Goal: Task Accomplishment & Management: Manage account settings

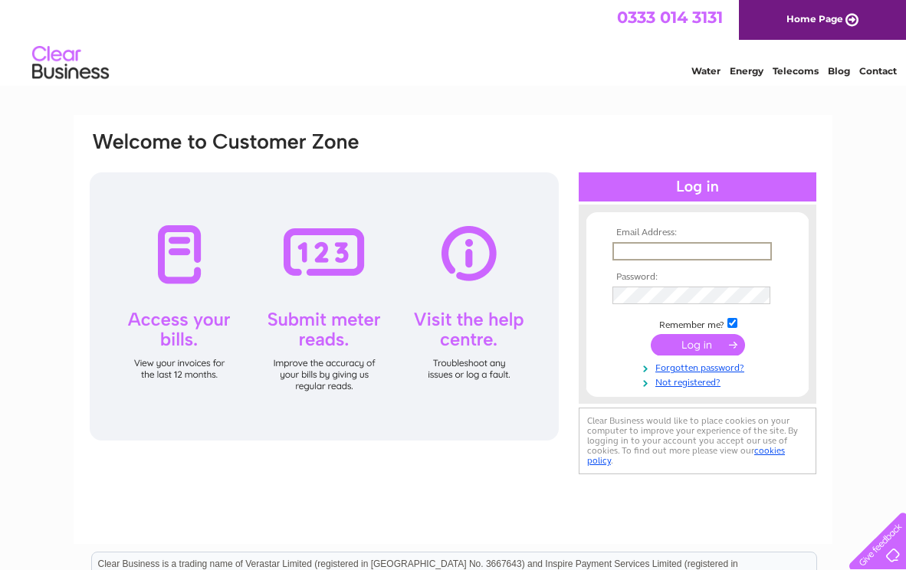
type input "ellis.philp@mac.com"
click at [697, 343] on input "submit" at bounding box center [698, 344] width 94 height 21
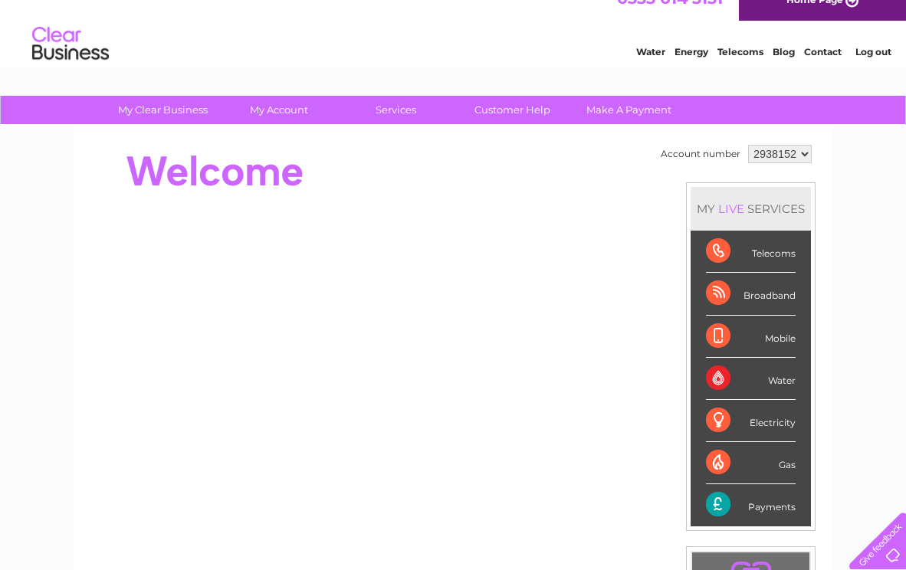
scroll to position [10, 0]
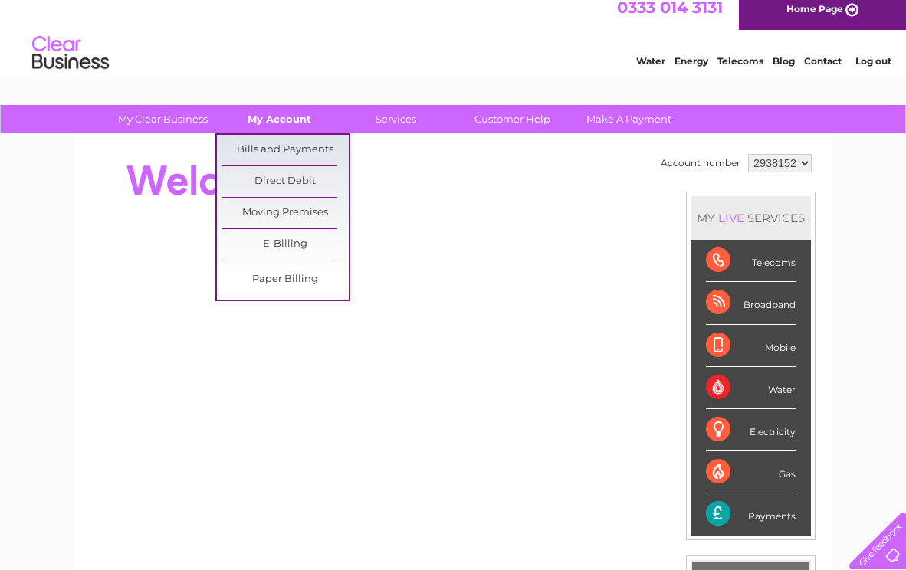
click at [291, 120] on link "My Account" at bounding box center [279, 119] width 126 height 28
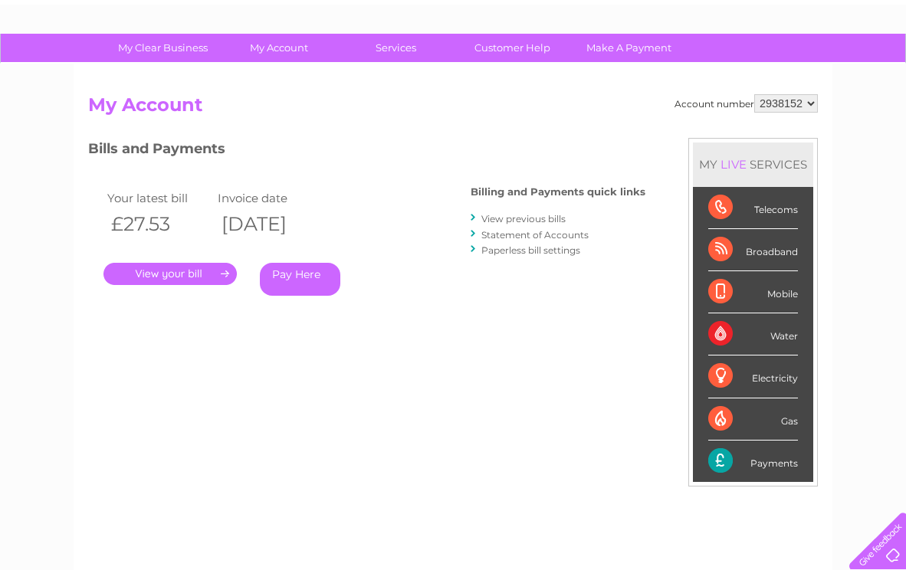
scroll to position [73, 0]
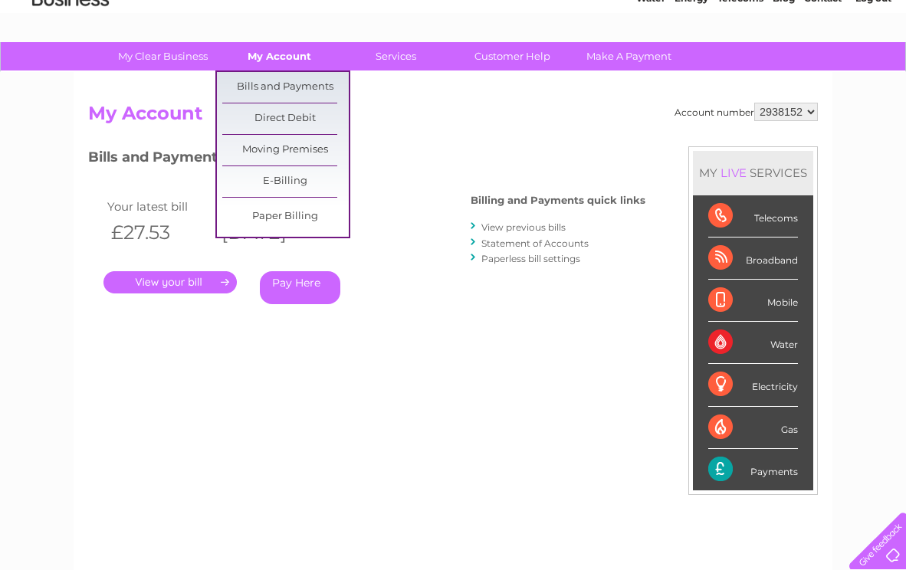
click at [280, 62] on link "My Account" at bounding box center [279, 56] width 126 height 28
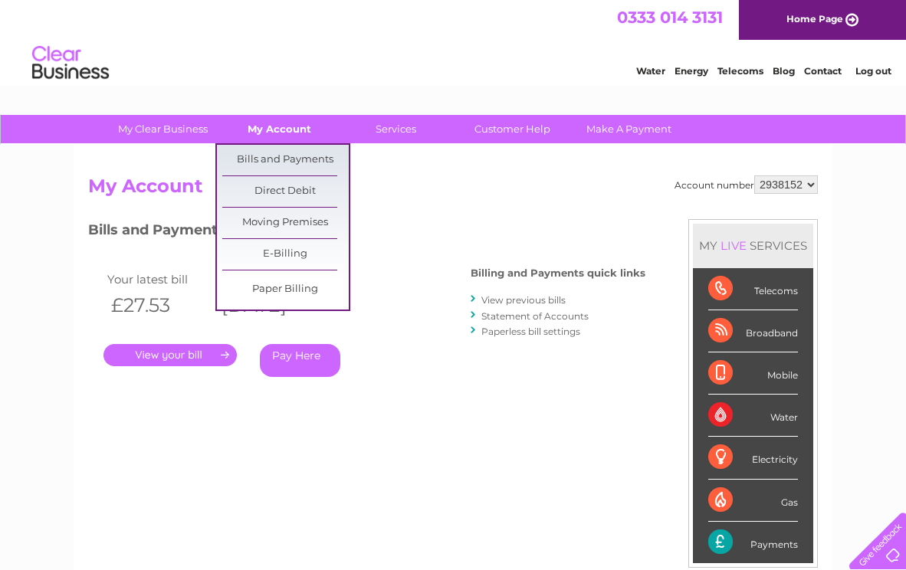
click at [270, 132] on link "My Account" at bounding box center [279, 129] width 126 height 28
click at [272, 152] on link "Bills and Payments" at bounding box center [285, 160] width 126 height 31
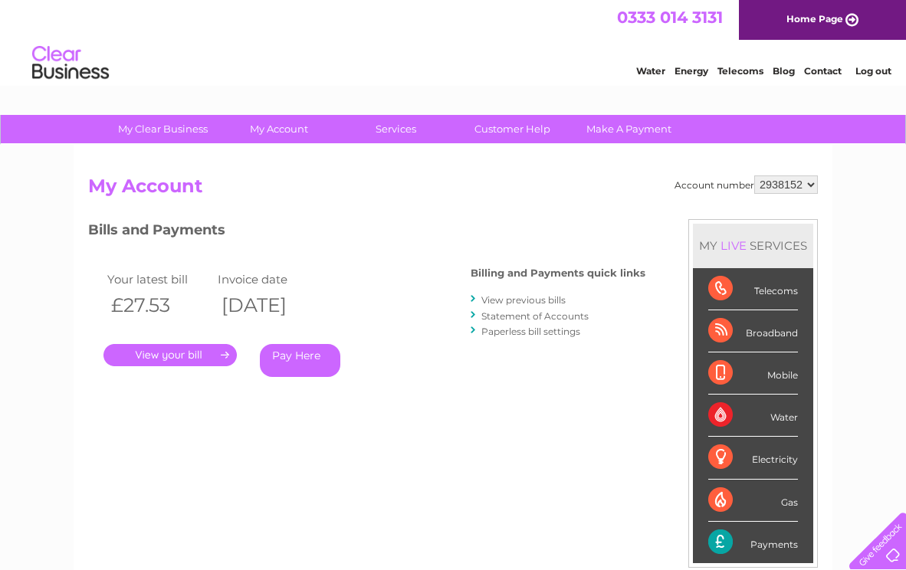
click at [718, 418] on div "Water" at bounding box center [753, 416] width 90 height 42
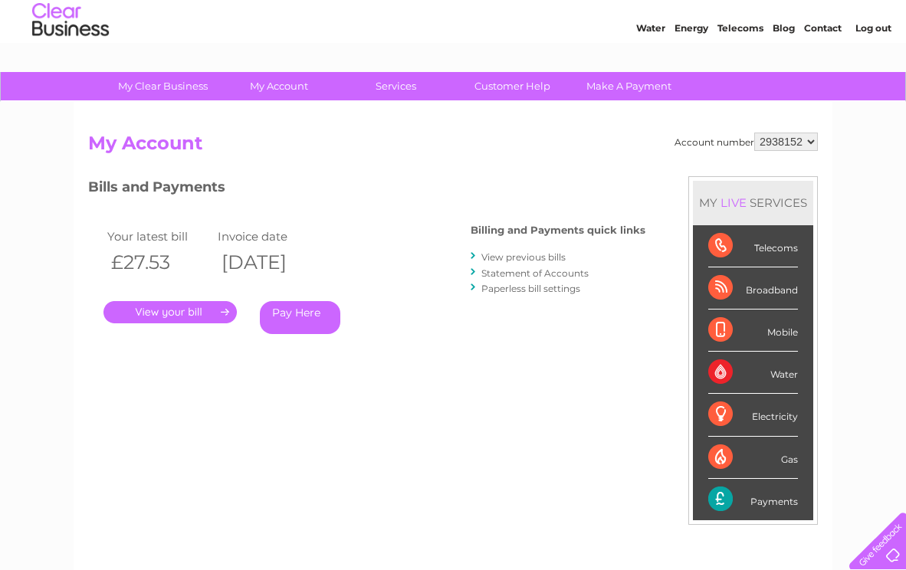
scroll to position [51, 0]
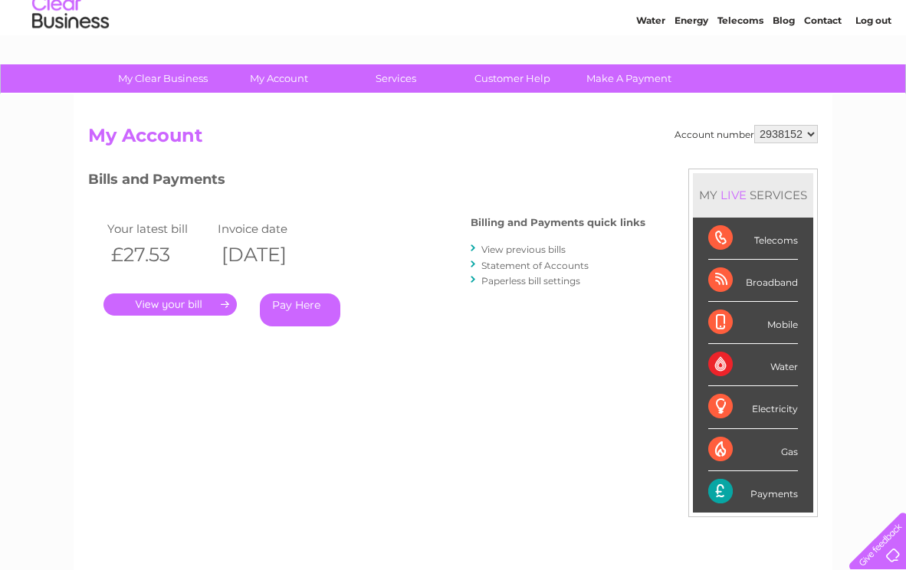
click at [519, 263] on link "Statement of Accounts" at bounding box center [534, 265] width 107 height 11
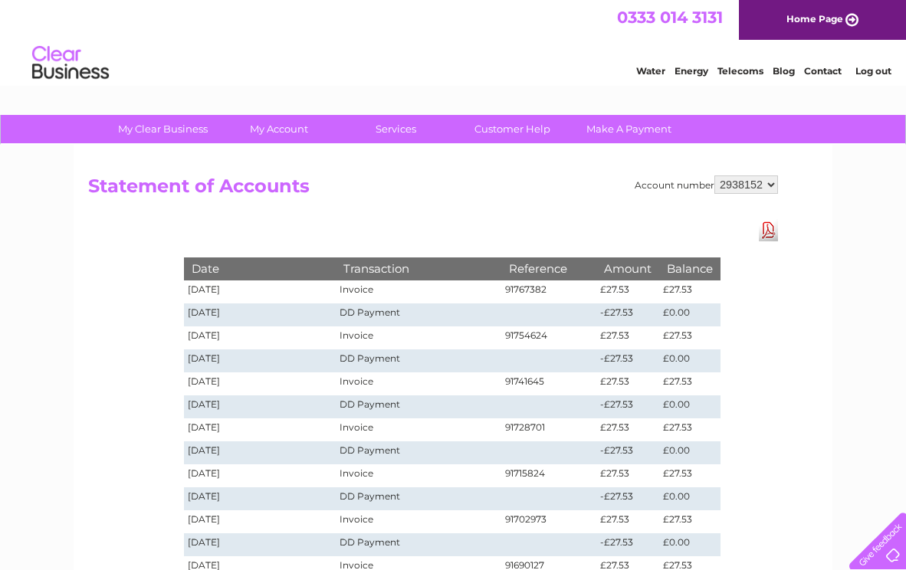
click at [643, 66] on link "Water" at bounding box center [650, 70] width 29 height 11
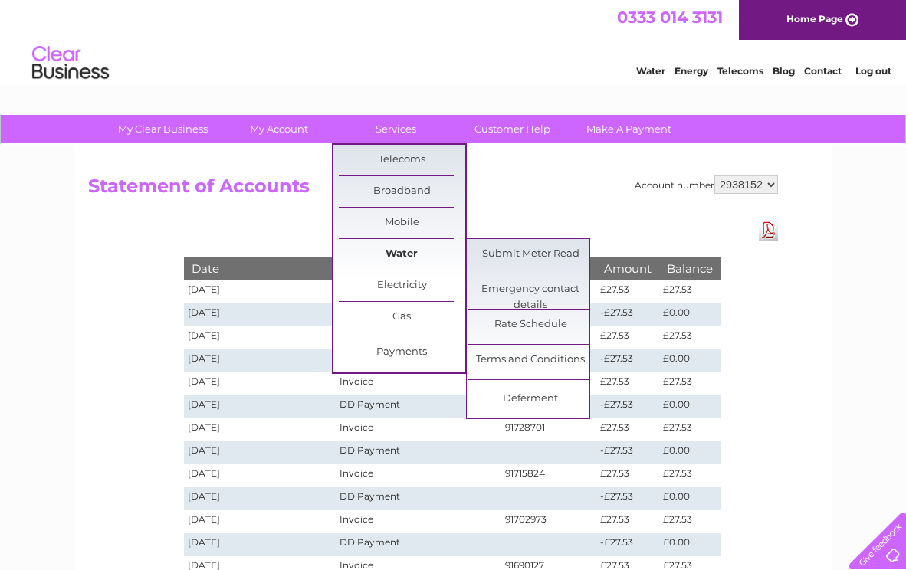
click at [395, 247] on link "Water" at bounding box center [402, 254] width 126 height 31
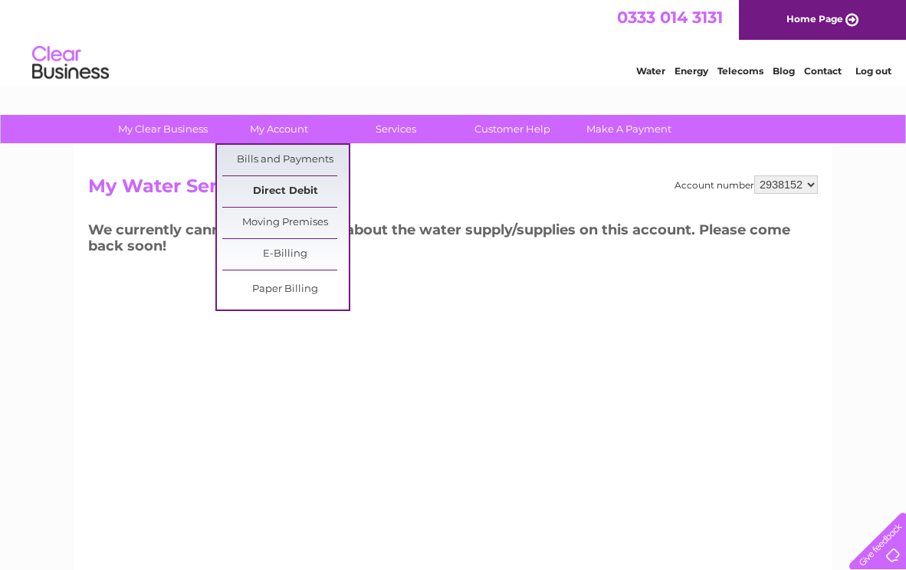
click at [283, 191] on link "Direct Debit" at bounding box center [285, 191] width 126 height 31
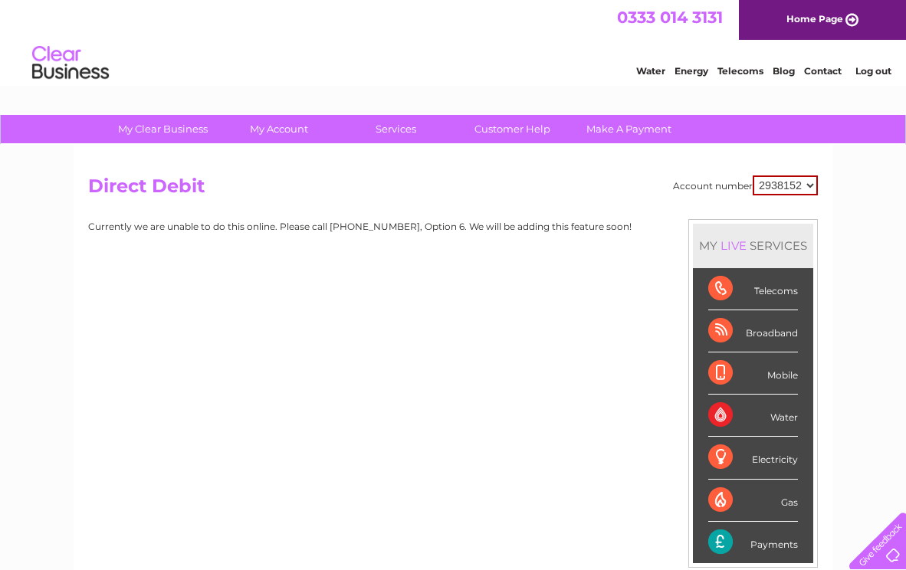
click at [875, 70] on link "Log out" at bounding box center [873, 70] width 36 height 11
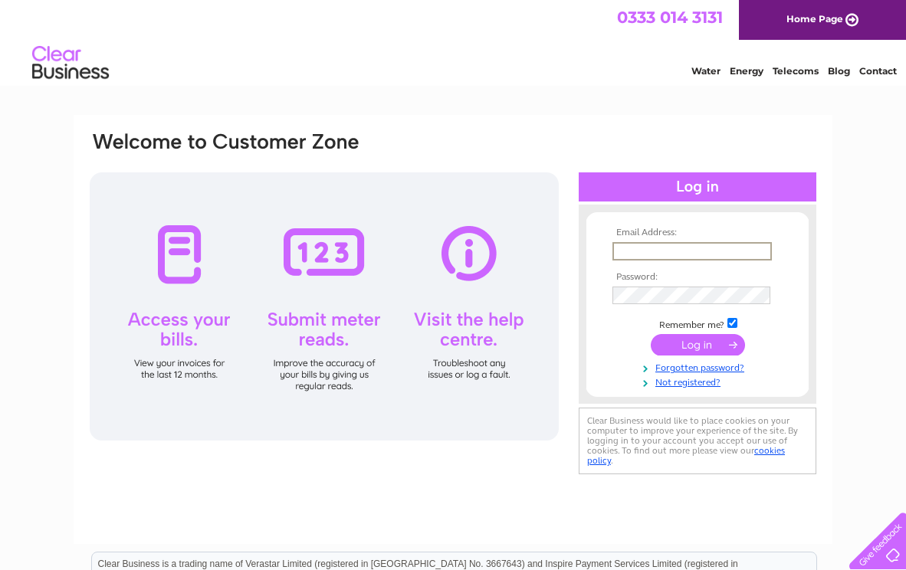
click at [839, 222] on div "Email Address: Password:" at bounding box center [453, 460] width 906 height 691
click at [661, 251] on input "text" at bounding box center [691, 251] width 159 height 18
type input "ellis.philp@mac.com"
click at [676, 343] on input "submit" at bounding box center [698, 344] width 94 height 21
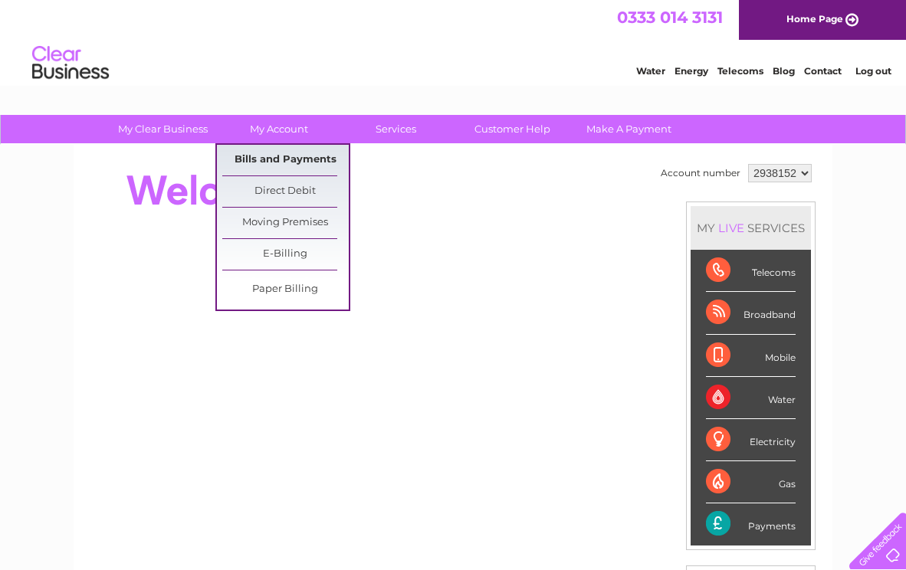
click at [277, 158] on link "Bills and Payments" at bounding box center [285, 160] width 126 height 31
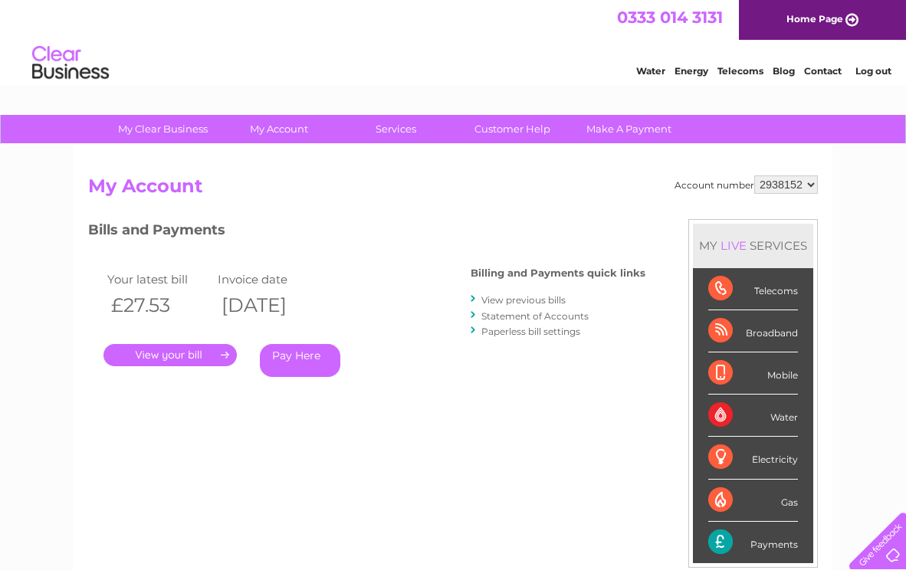
click at [185, 357] on link "." at bounding box center [169, 355] width 133 height 22
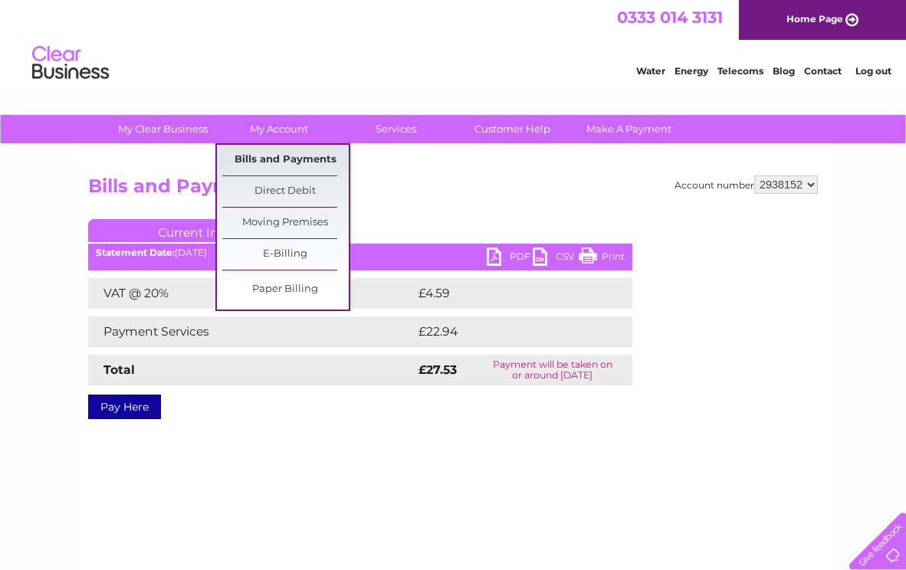
click at [252, 163] on link "Bills and Payments" at bounding box center [285, 160] width 126 height 31
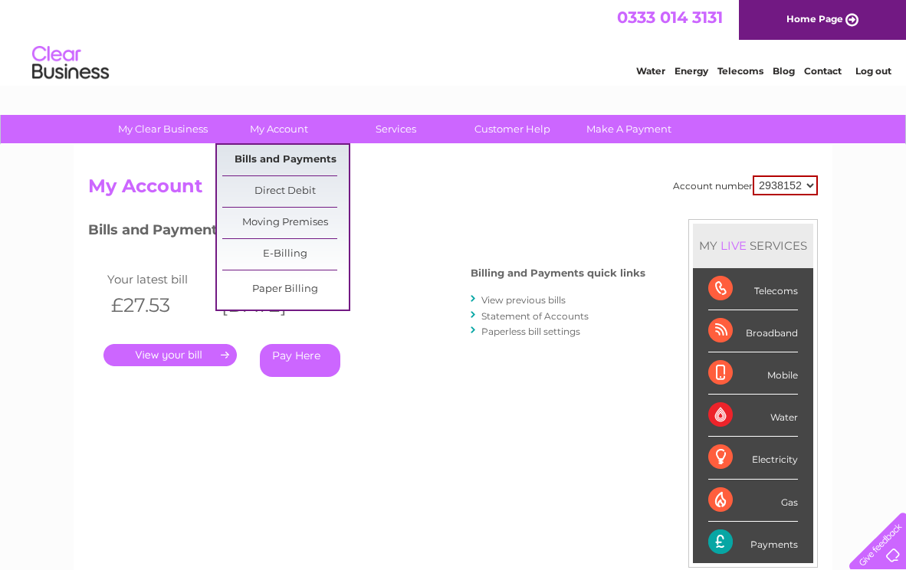
click at [310, 164] on link "Bills and Payments" at bounding box center [285, 160] width 126 height 31
click at [274, 193] on link "Direct Debit" at bounding box center [285, 191] width 126 height 31
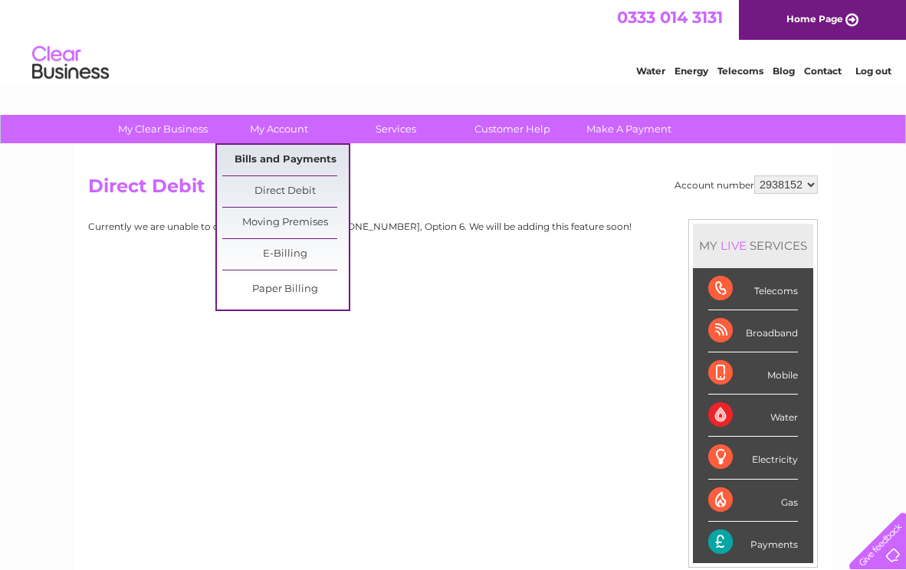
click at [282, 156] on link "Bills and Payments" at bounding box center [285, 160] width 126 height 31
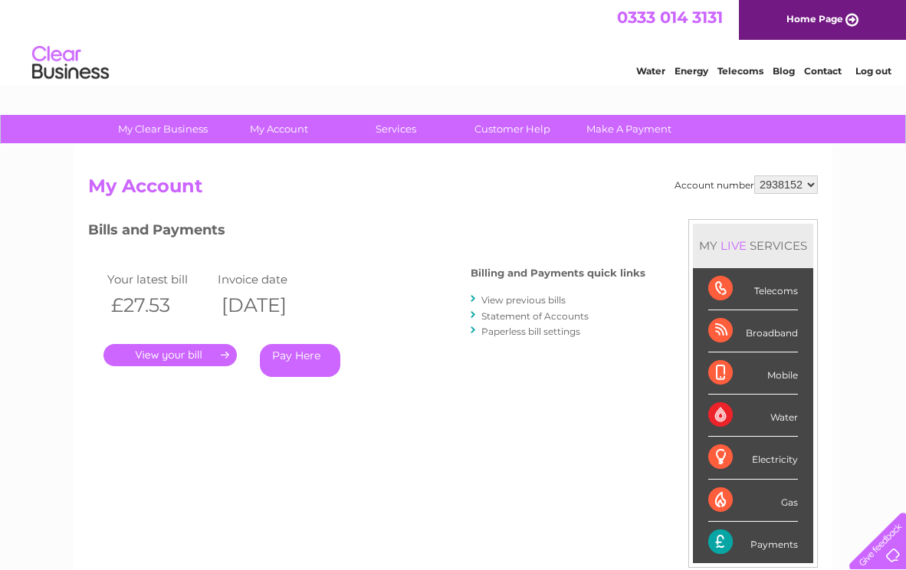
click at [520, 303] on link "View previous bills" at bounding box center [523, 299] width 84 height 11
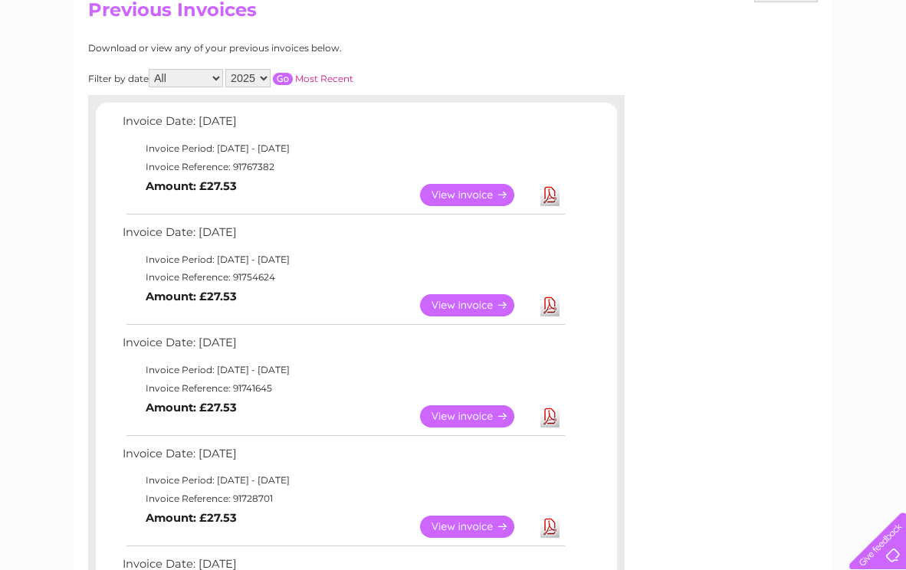
scroll to position [176, 0]
click at [473, 189] on link "View" at bounding box center [476, 195] width 113 height 22
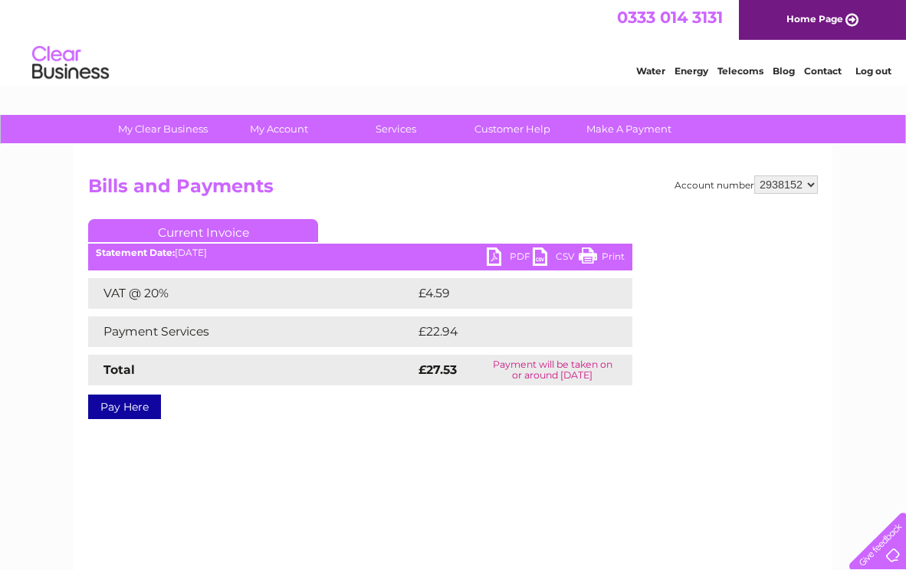
click at [506, 257] on link "PDF" at bounding box center [510, 259] width 46 height 22
